Goal: Information Seeking & Learning: Learn about a topic

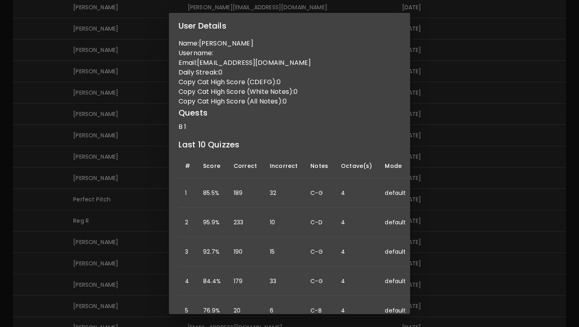
click at [478, 110] on div "User Details Name: [PERSON_NAME] Username: Email: [EMAIL_ADDRESS][DOMAIN_NAME] …" at bounding box center [289, 163] width 579 height 327
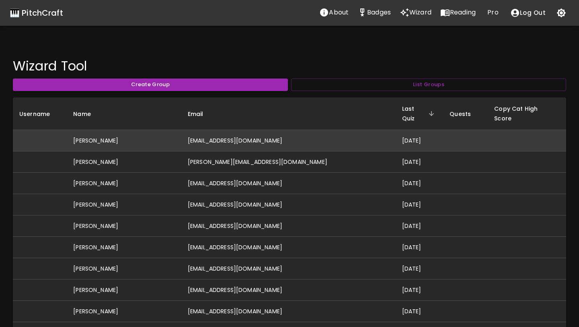
click at [248, 130] on td "[EMAIL_ADDRESS][DOMAIN_NAME]" at bounding box center [288, 140] width 214 height 21
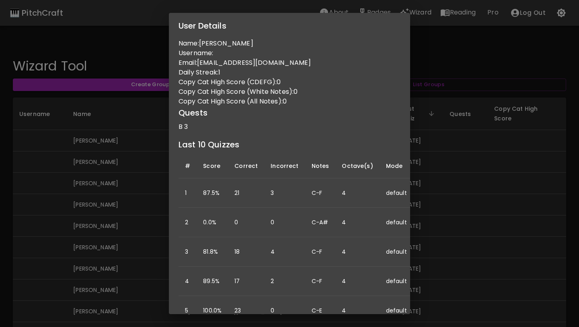
click at [486, 192] on div "User Details Name: [PERSON_NAME] Username: Email: [EMAIL_ADDRESS][DOMAIN_NAME] …" at bounding box center [289, 163] width 579 height 327
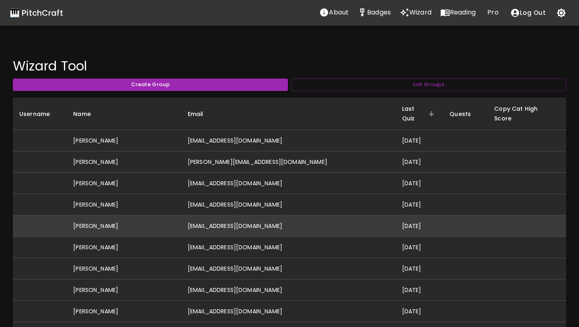
click at [255, 215] on td "[EMAIL_ADDRESS][DOMAIN_NAME]" at bounding box center [288, 225] width 214 height 21
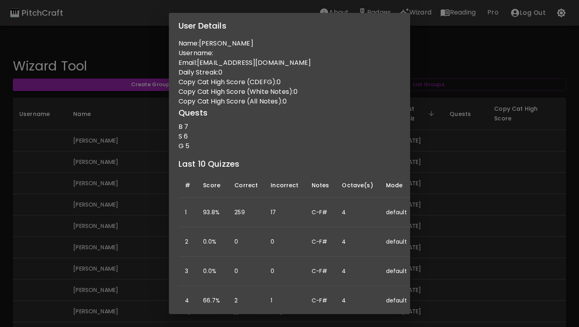
click at [138, 218] on div "User Details Name: [PERSON_NAME] Username: Email: [EMAIL_ADDRESS][DOMAIN_NAME] …" at bounding box center [289, 163] width 579 height 327
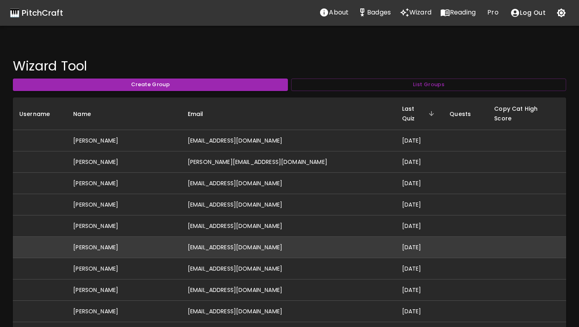
click at [280, 241] on td "[EMAIL_ADDRESS][DOMAIN_NAME]" at bounding box center [288, 247] width 214 height 21
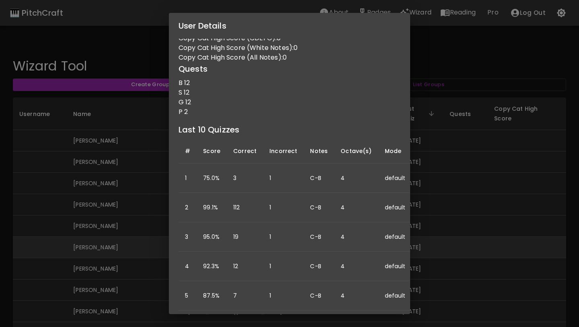
scroll to position [56, 0]
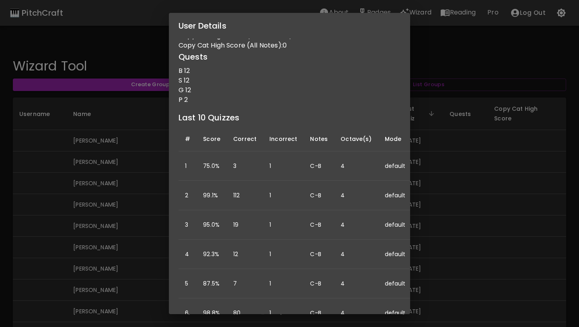
click at [101, 221] on div "User Details Name: [PERSON_NAME] Username: Email: [EMAIL_ADDRESS][DOMAIN_NAME] …" at bounding box center [289, 163] width 579 height 327
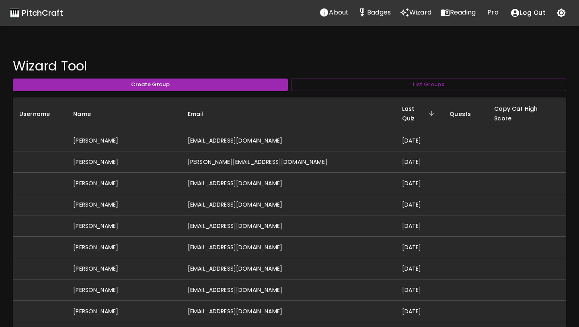
scroll to position [0, 0]
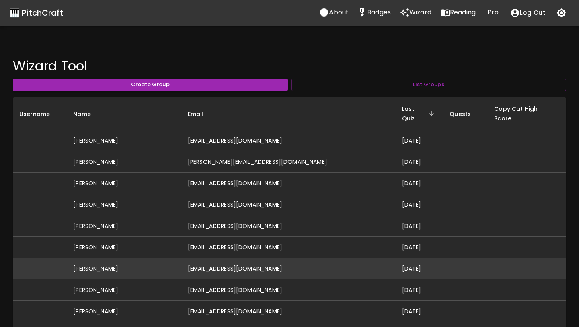
click at [234, 258] on td "[EMAIL_ADDRESS][DOMAIN_NAME]" at bounding box center [288, 268] width 214 height 21
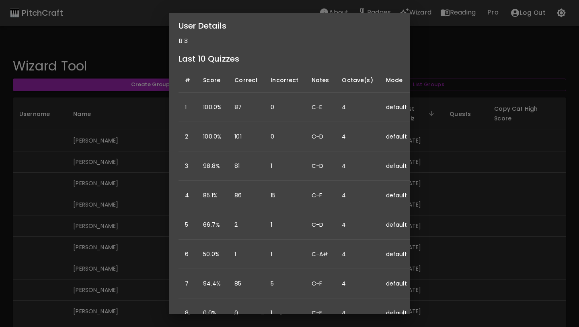
scroll to position [31, 0]
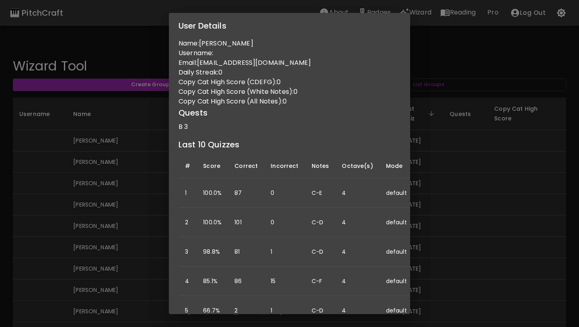
click at [136, 237] on div "User Details Name: [PERSON_NAME] Username: Email: [EMAIL_ADDRESS][DOMAIN_NAME] …" at bounding box center [289, 163] width 579 height 327
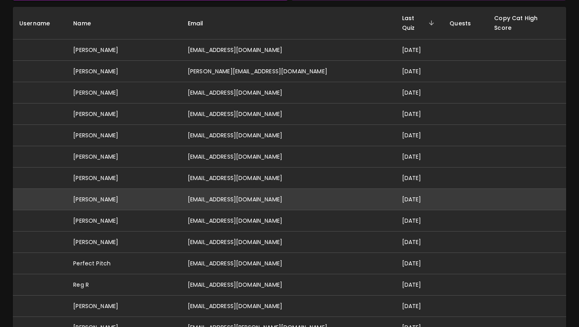
scroll to position [91, 0]
click at [229, 193] on td "[EMAIL_ADDRESS][DOMAIN_NAME]" at bounding box center [288, 198] width 214 height 21
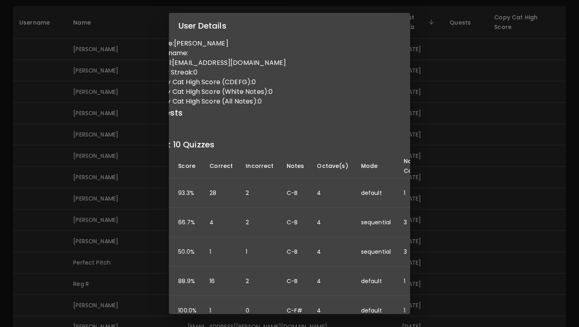
scroll to position [0, 0]
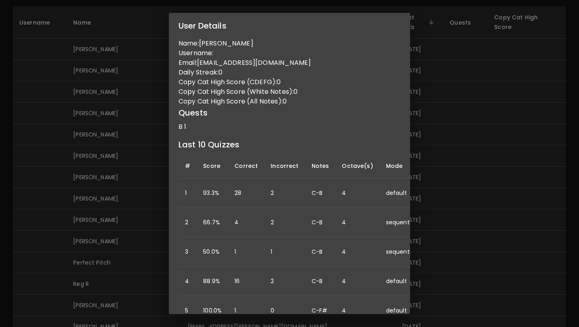
click at [134, 200] on div "User Details Name: [PERSON_NAME] Username: Email: [EMAIL_ADDRESS][DOMAIN_NAME] …" at bounding box center [289, 163] width 579 height 327
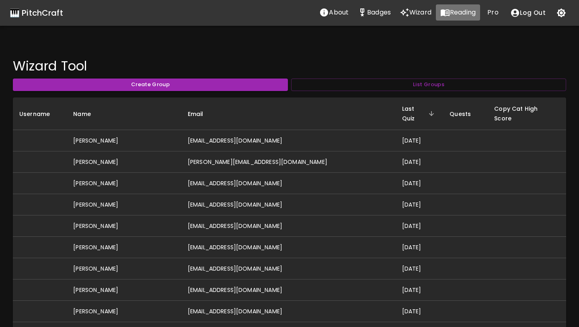
click at [466, 10] on p "Reading" at bounding box center [463, 13] width 26 height 10
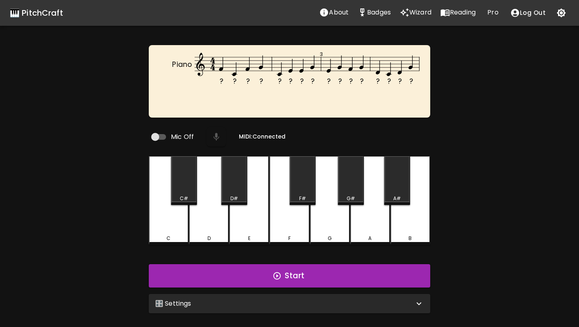
click at [312, 307] on div "🎛️ Settings" at bounding box center [290, 303] width 282 height 19
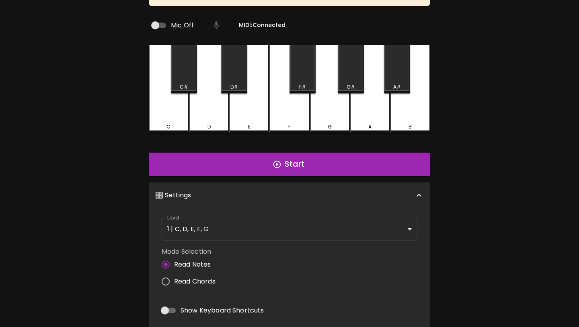
scroll to position [112, 0]
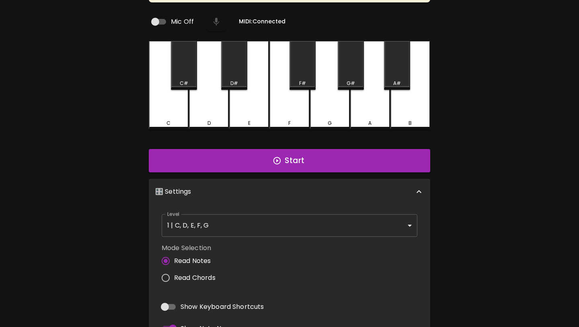
click at [198, 273] on span "Read Chords" at bounding box center [194, 278] width 41 height 10
click at [174, 273] on input "Read Chords" at bounding box center [165, 277] width 17 height 17
radio input "true"
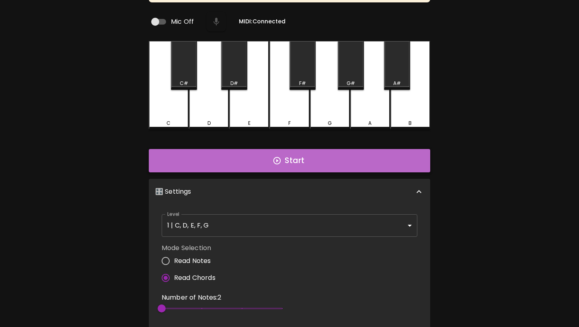
click at [247, 157] on button "Start" at bounding box center [290, 160] width 282 height 23
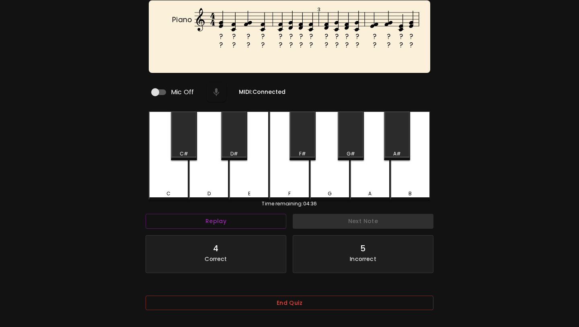
scroll to position [80, 0]
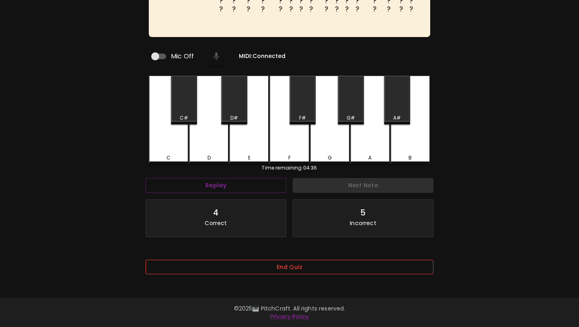
click at [191, 265] on button "End Quiz" at bounding box center [290, 267] width 288 height 15
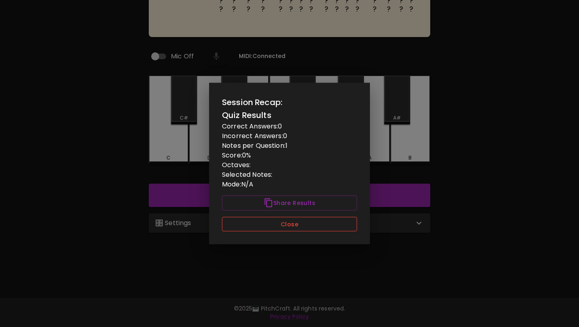
click at [241, 226] on button "Close" at bounding box center [289, 223] width 135 height 15
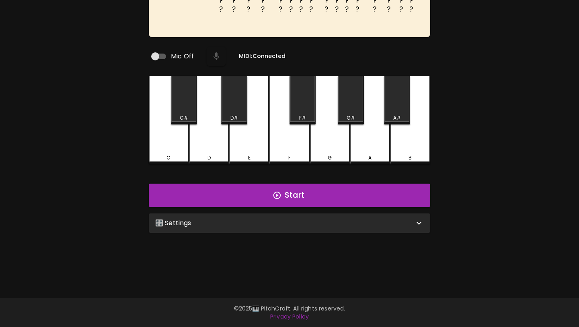
click at [241, 227] on div "🎛️ Settings" at bounding box center [290, 222] width 282 height 19
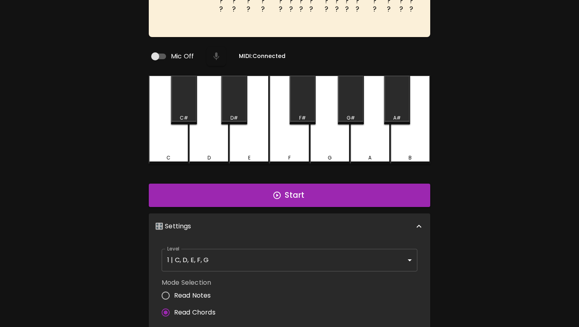
click at [208, 293] on span "Read Notes" at bounding box center [192, 295] width 37 height 10
click at [174, 293] on input "Read Notes" at bounding box center [165, 295] width 17 height 17
radio input "true"
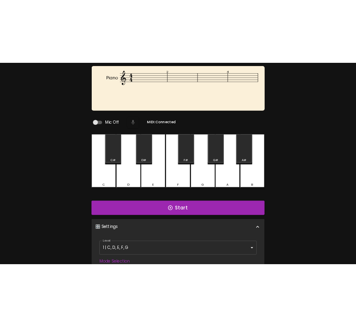
scroll to position [0, 0]
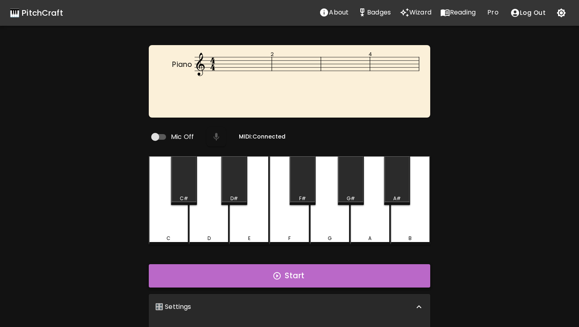
click at [221, 275] on button "Start" at bounding box center [290, 275] width 282 height 23
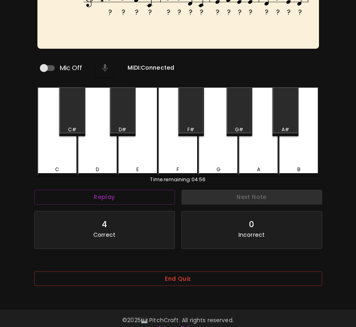
scroll to position [80, 0]
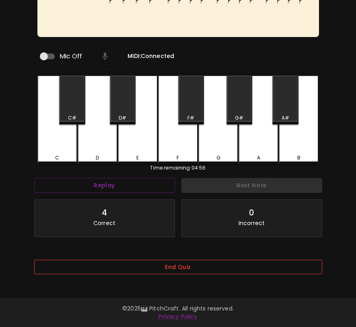
click at [247, 266] on button "End Quiz" at bounding box center [178, 267] width 288 height 15
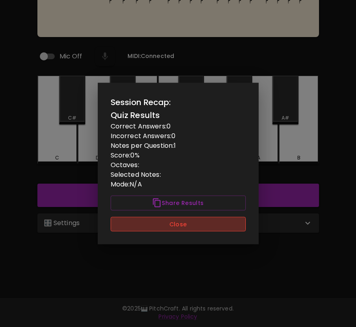
click at [233, 224] on button "Close" at bounding box center [178, 223] width 135 height 15
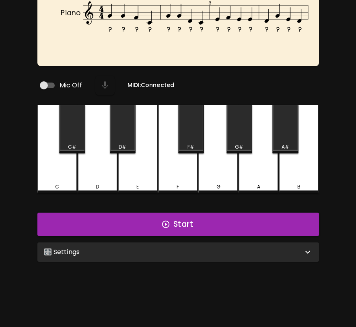
scroll to position [0, 0]
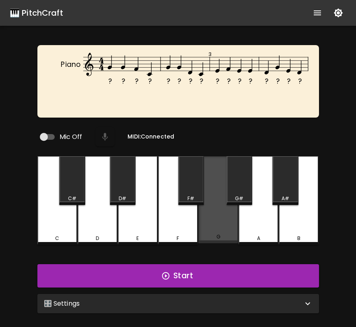
click at [208, 224] on div "G" at bounding box center [218, 199] width 40 height 87
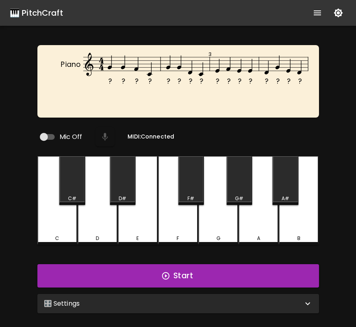
click at [208, 224] on div "G" at bounding box center [218, 200] width 40 height 89
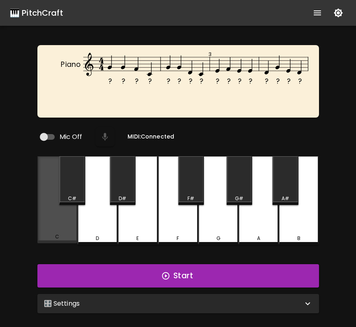
click at [68, 218] on div "C" at bounding box center [57, 199] width 40 height 87
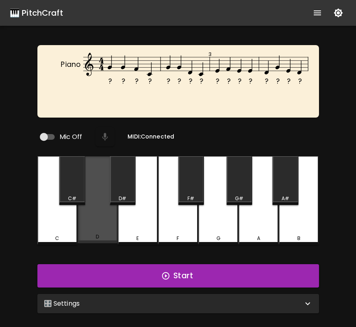
click at [102, 214] on div "D" at bounding box center [98, 199] width 40 height 87
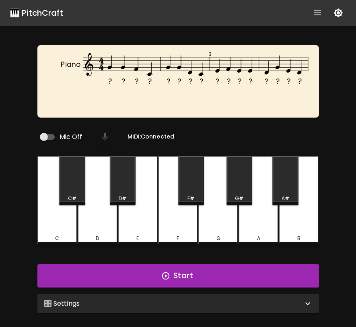
click at [38, 15] on div "🎹 PitchCraft" at bounding box center [37, 12] width 54 height 13
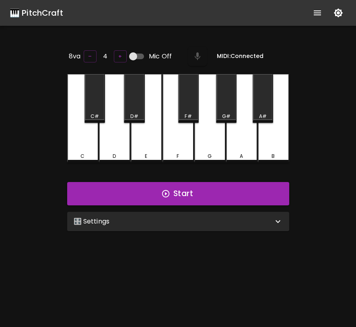
click at [317, 14] on icon "show more" at bounding box center [318, 13] width 10 height 10
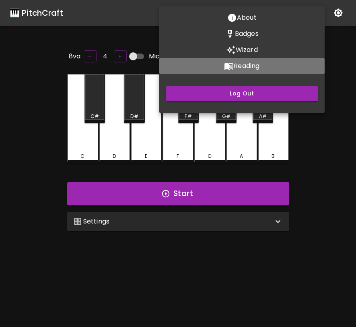
click at [247, 67] on p "Reading" at bounding box center [247, 66] width 26 height 10
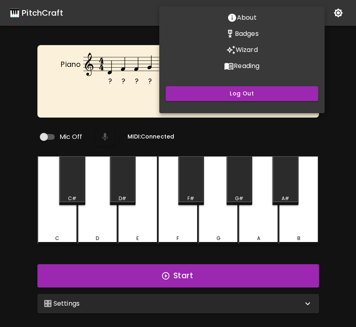
click at [61, 200] on div at bounding box center [178, 163] width 356 height 327
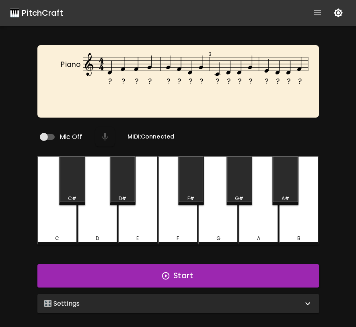
click at [59, 209] on div "C" at bounding box center [57, 200] width 40 height 89
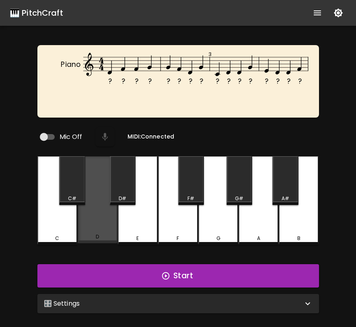
click at [91, 212] on div "D" at bounding box center [98, 199] width 40 height 87
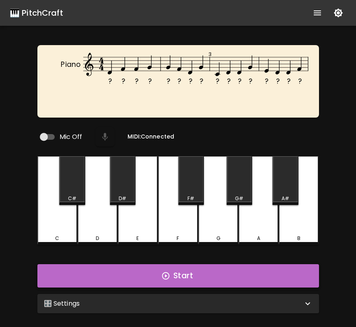
click at [161, 264] on button "Start" at bounding box center [178, 275] width 282 height 23
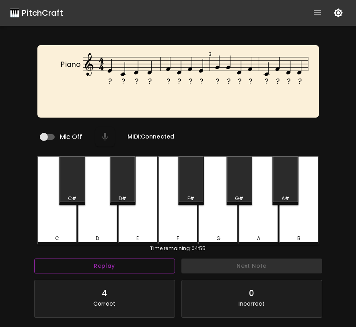
scroll to position [80, 0]
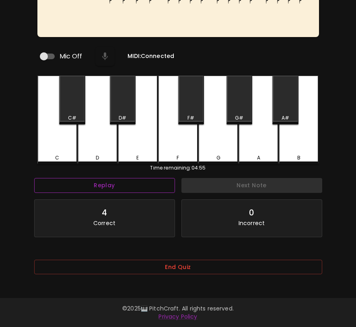
click at [161, 267] on button "End Quiz" at bounding box center [178, 267] width 288 height 15
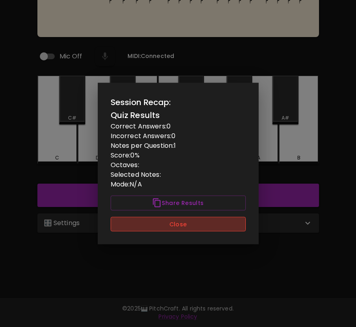
click at [177, 227] on button "Close" at bounding box center [178, 223] width 135 height 15
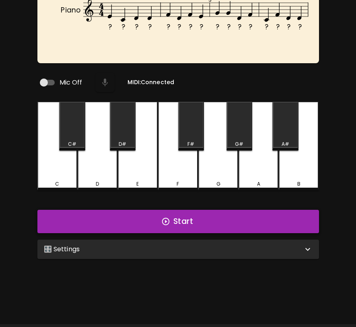
scroll to position [64, 0]
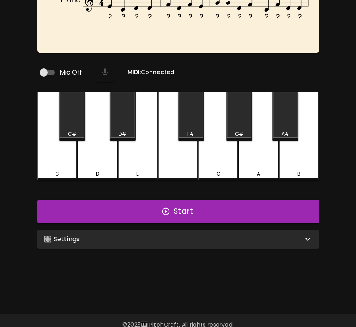
click at [248, 239] on div "🎛️ Settings" at bounding box center [173, 239] width 259 height 10
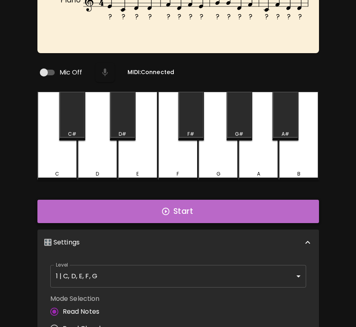
click at [245, 206] on button "Start" at bounding box center [178, 211] width 282 height 23
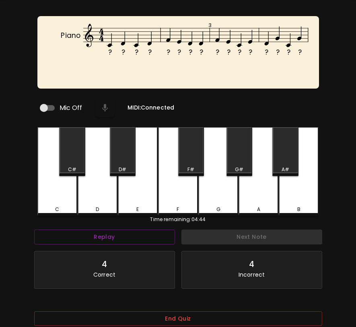
scroll to position [30, 0]
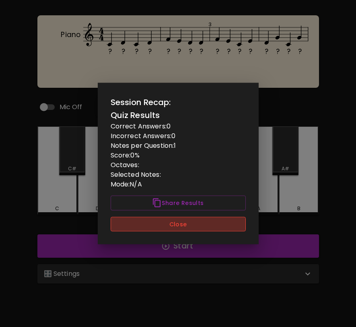
click at [230, 223] on button "Close" at bounding box center [178, 223] width 135 height 15
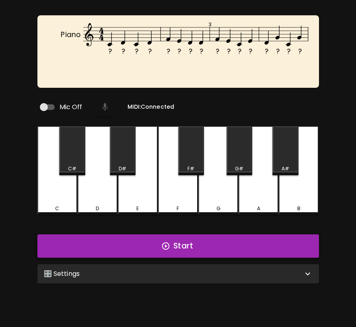
click at [232, 241] on button "Start" at bounding box center [178, 245] width 282 height 23
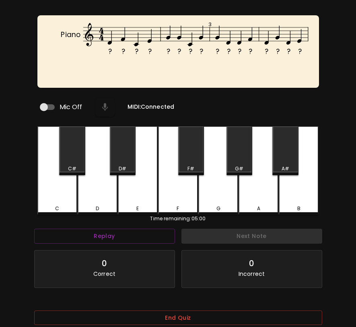
click at [105, 175] on div "D" at bounding box center [98, 170] width 40 height 89
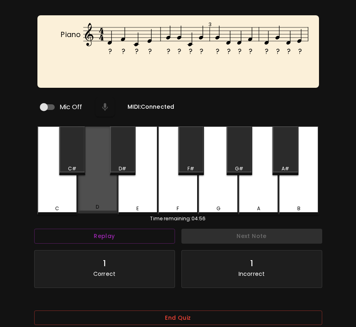
click at [109, 181] on div "D" at bounding box center [98, 169] width 40 height 87
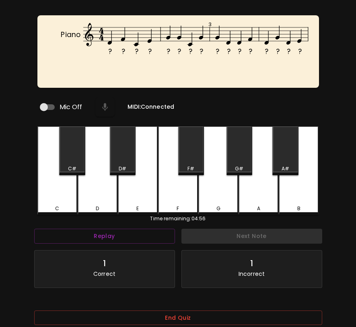
click at [149, 181] on div "E" at bounding box center [138, 170] width 40 height 89
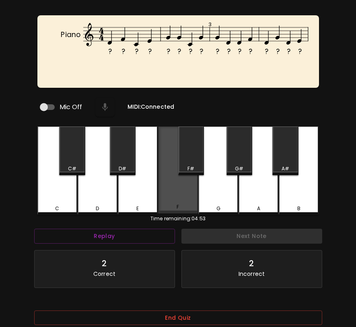
click at [163, 182] on div "F" at bounding box center [178, 169] width 40 height 87
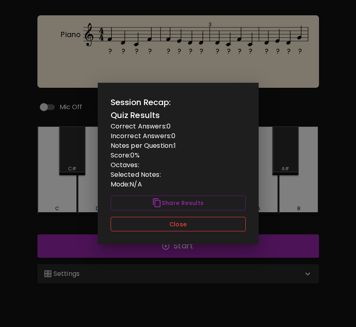
click at [197, 225] on button "Close" at bounding box center [178, 223] width 135 height 15
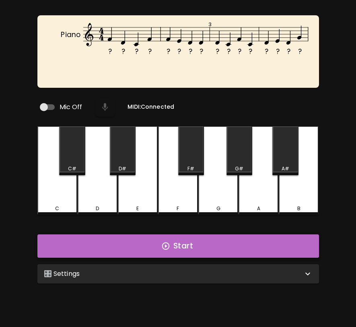
click at [205, 237] on button "Start" at bounding box center [178, 245] width 282 height 23
